Goal: Check status: Check status

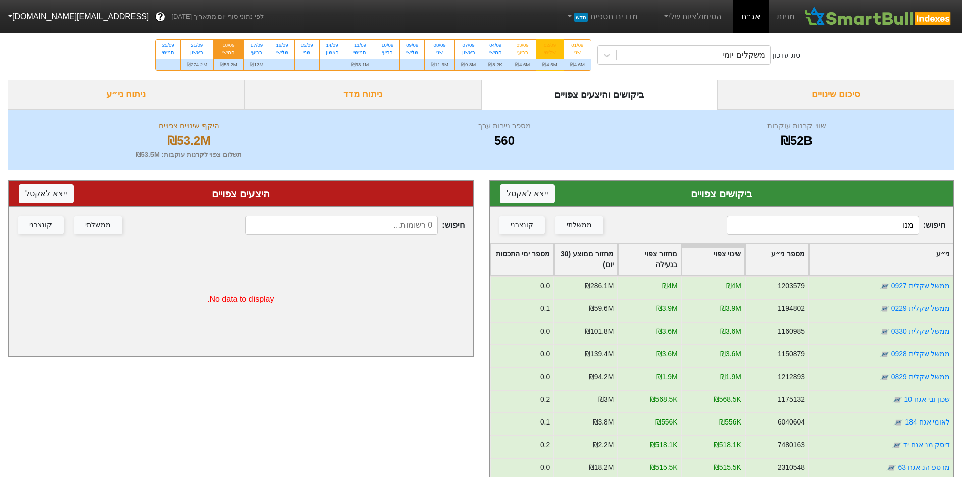
click at [550, 48] on div "02/09" at bounding box center [549, 45] width 15 height 7
click at [550, 46] on input "02/09 שלישי ₪4.5M" at bounding box center [546, 43] width 7 height 7
radio input "true"
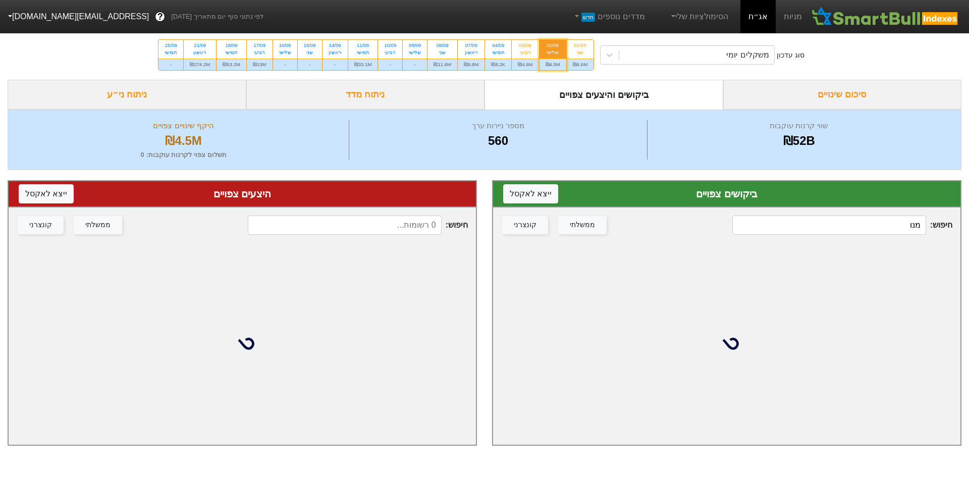
click at [853, 229] on input "מנו" at bounding box center [830, 225] width 194 height 19
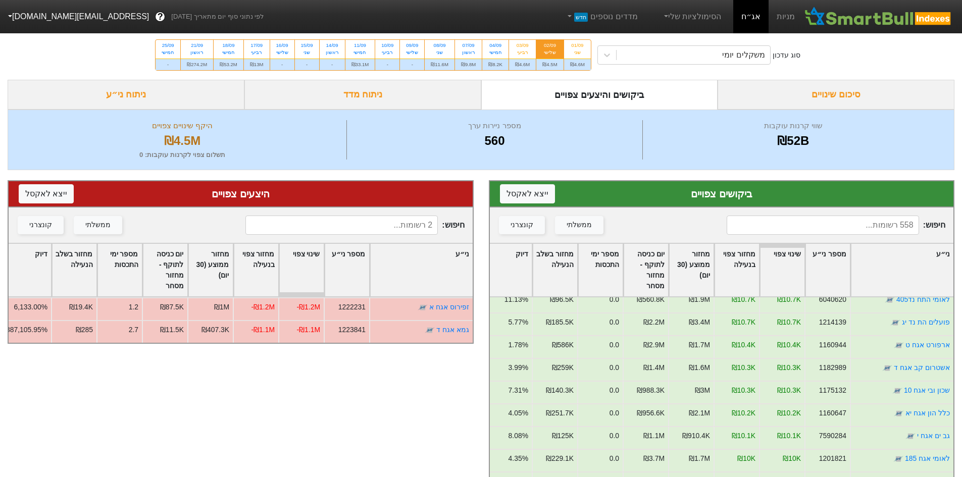
scroll to position [1161, 0]
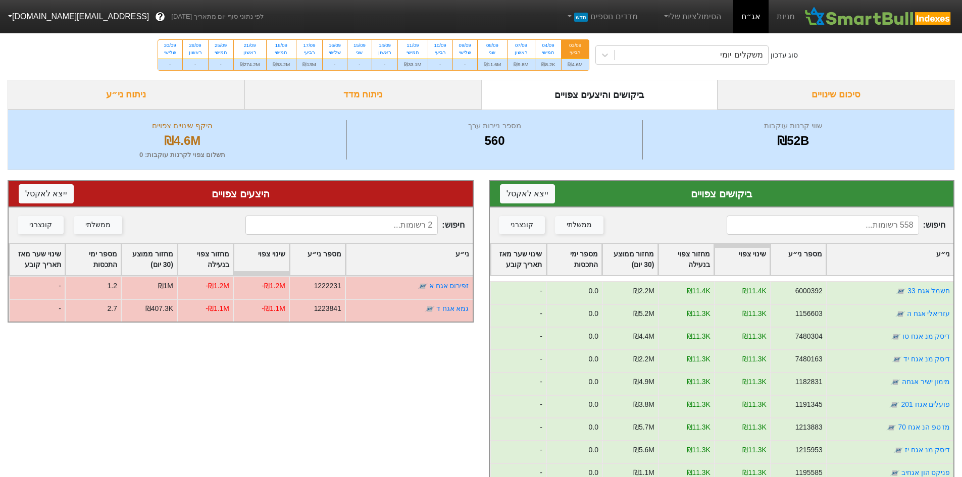
scroll to position [555, 0]
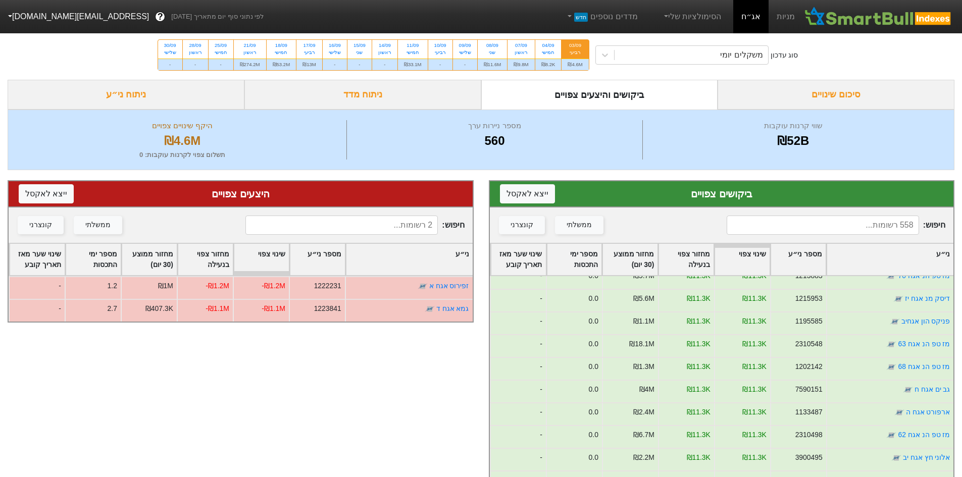
click at [368, 364] on div "היצעים צפויים ייצא ל אקסל חיפוש : ממשלתי קונצרני ני״ע מספר ני״ע שינוי צפוי מחזו…" at bounding box center [240, 405] width 481 height 471
